Goal: Check status: Check status

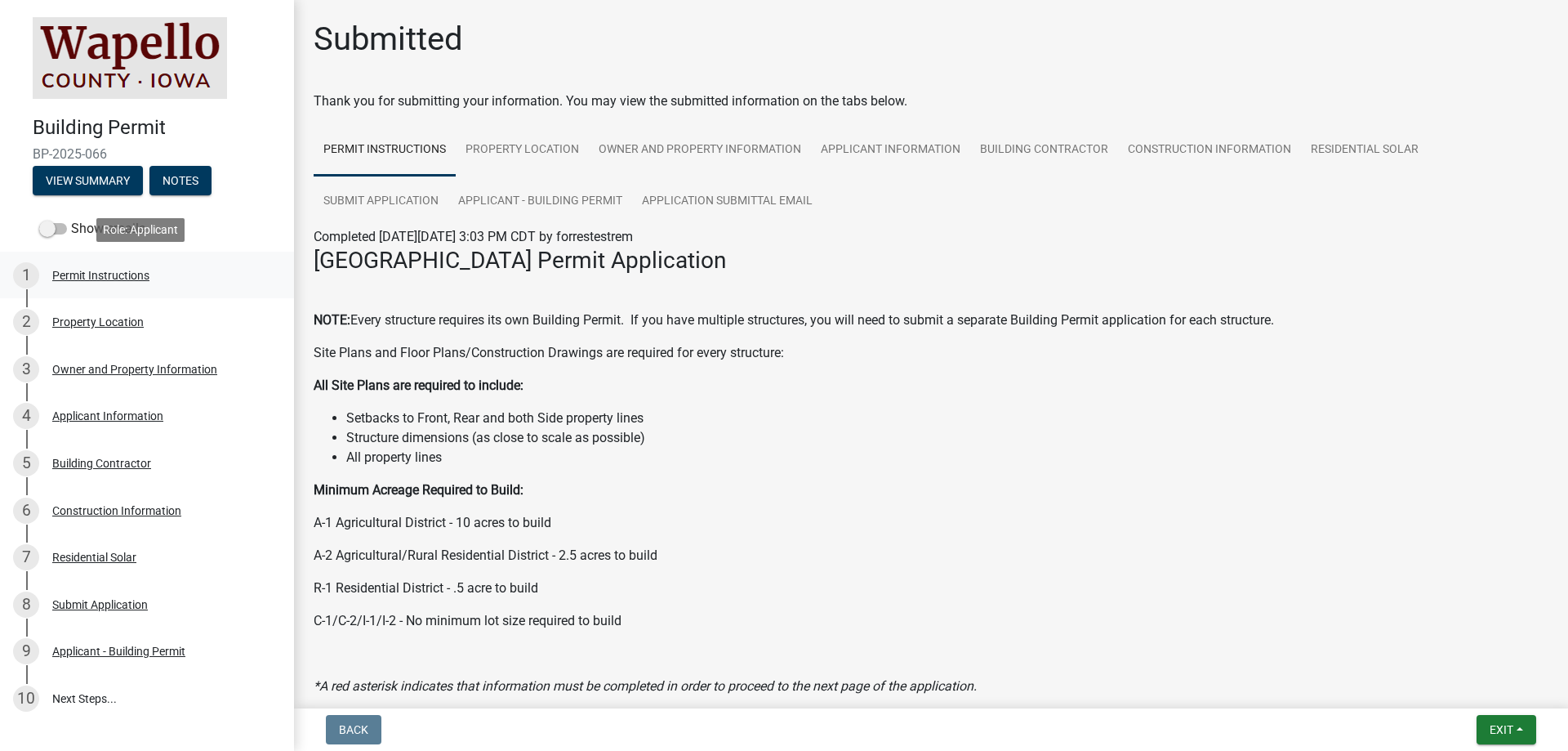
scroll to position [267, 0]
click at [81, 65] on img at bounding box center [130, 58] width 194 height 81
click at [1511, 740] on button "Exit" at bounding box center [1507, 730] width 60 height 29
click at [1488, 698] on button "Save & Exit" at bounding box center [1470, 687] width 131 height 40
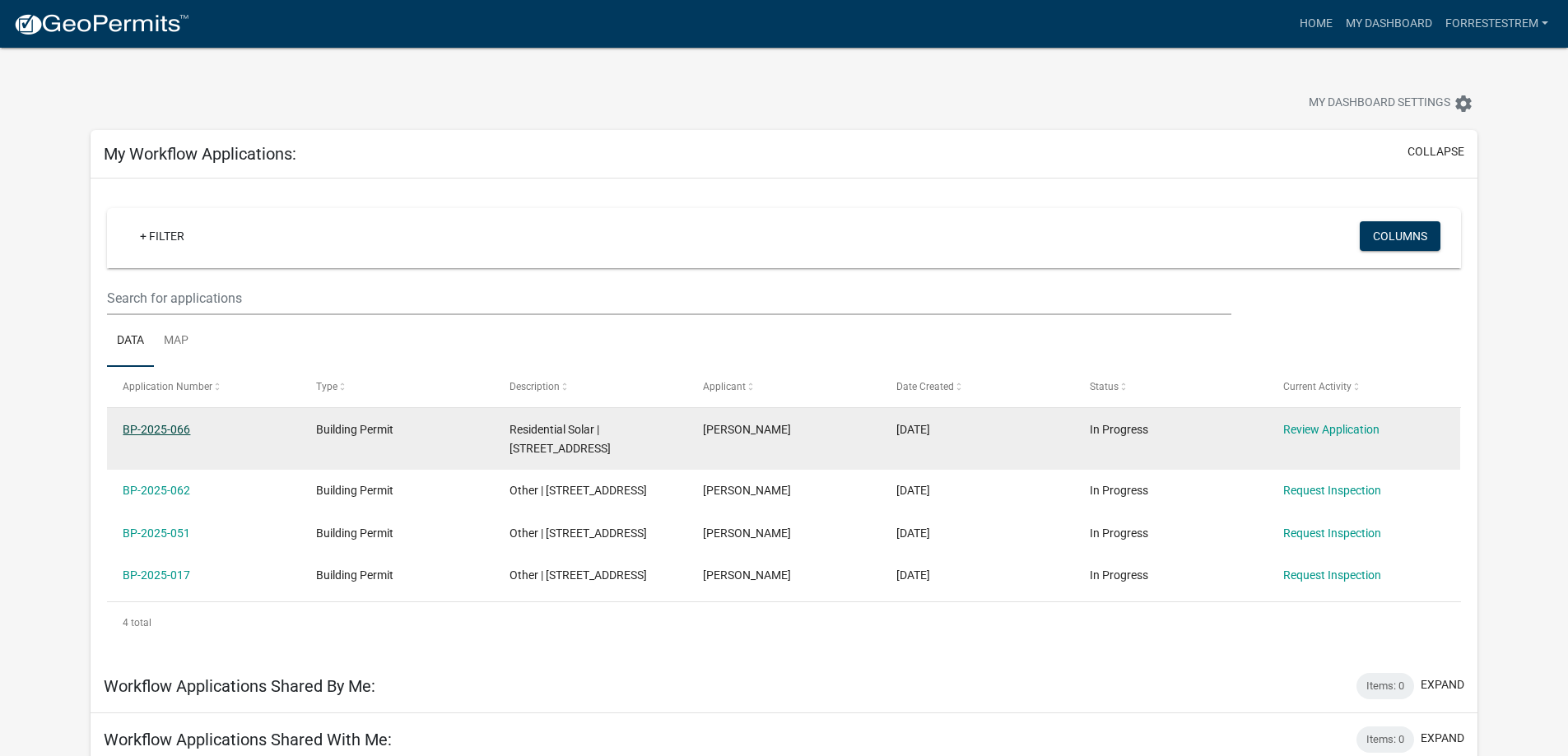
click at [160, 423] on link "BP-2025-066" at bounding box center [156, 430] width 67 height 14
